Goal: Task Accomplishment & Management: Manage account settings

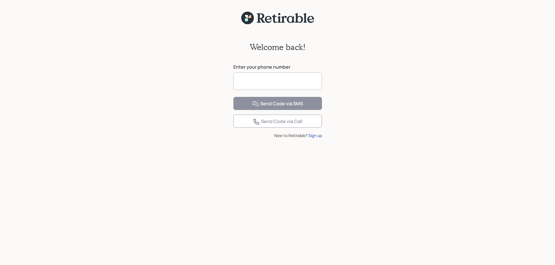
click at [260, 81] on input at bounding box center [277, 80] width 89 height 17
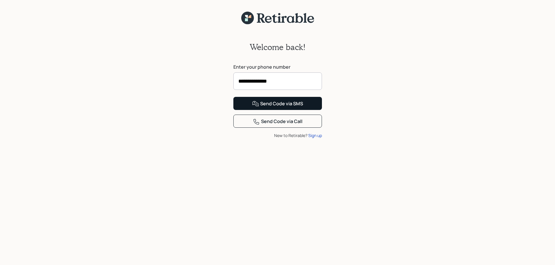
type input "**********"
click at [283, 107] on div "Send Code via SMS" at bounding box center [277, 103] width 51 height 7
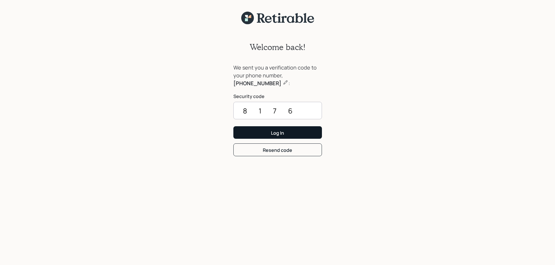
type input "8176"
click at [276, 132] on div "Log In" at bounding box center [277, 133] width 13 height 6
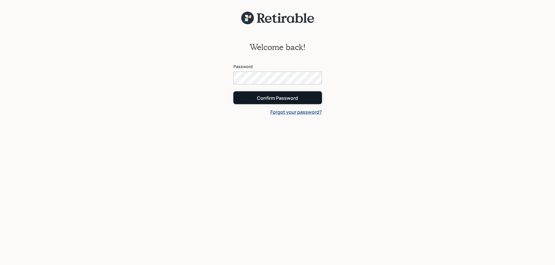
click at [270, 99] on div "Confirm Password" at bounding box center [277, 98] width 41 height 6
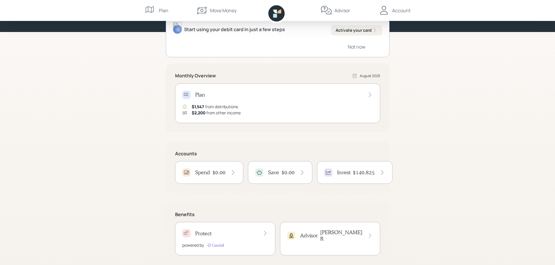
scroll to position [74, 0]
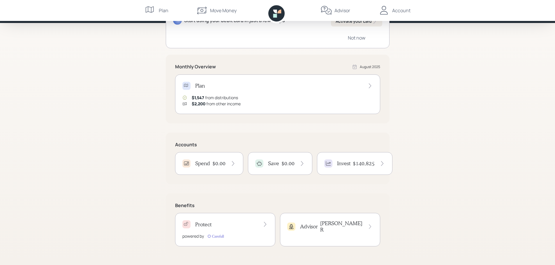
click at [367, 167] on div "Invest $140,825" at bounding box center [354, 164] width 61 height 8
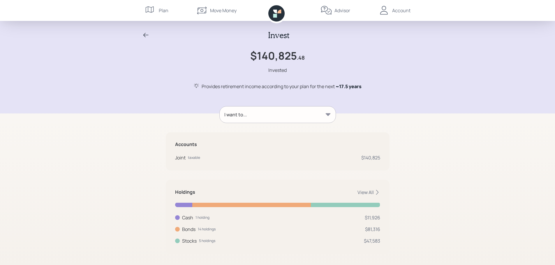
click at [398, 9] on div "Account" at bounding box center [401, 10] width 18 height 7
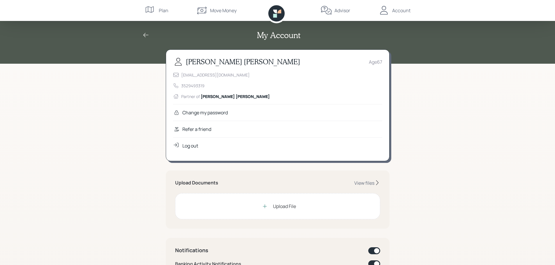
click at [194, 146] on div "Log out" at bounding box center [190, 145] width 16 height 7
